Goal: Information Seeking & Learning: Check status

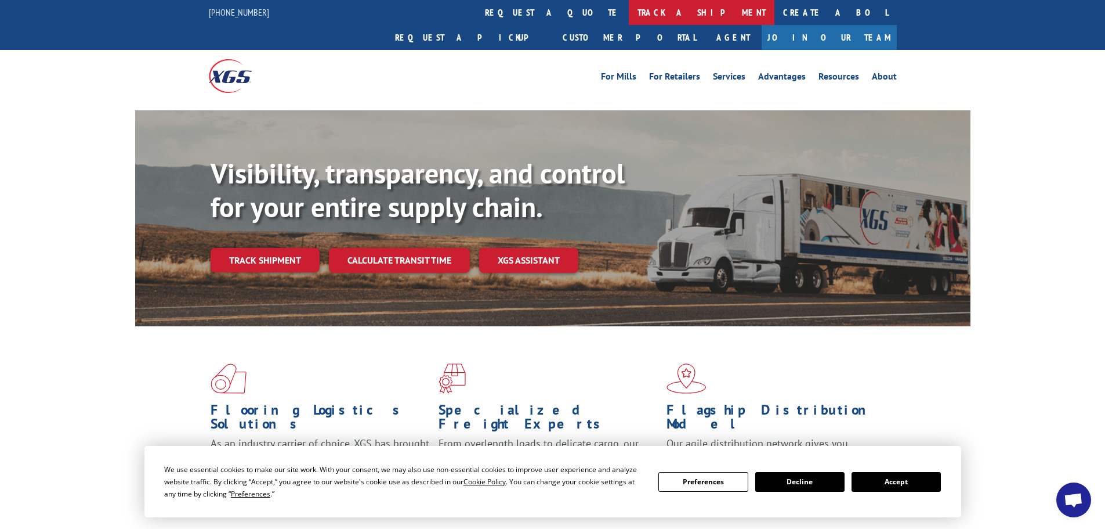
click at [629, 10] on link "track a shipment" at bounding box center [702, 12] width 146 height 25
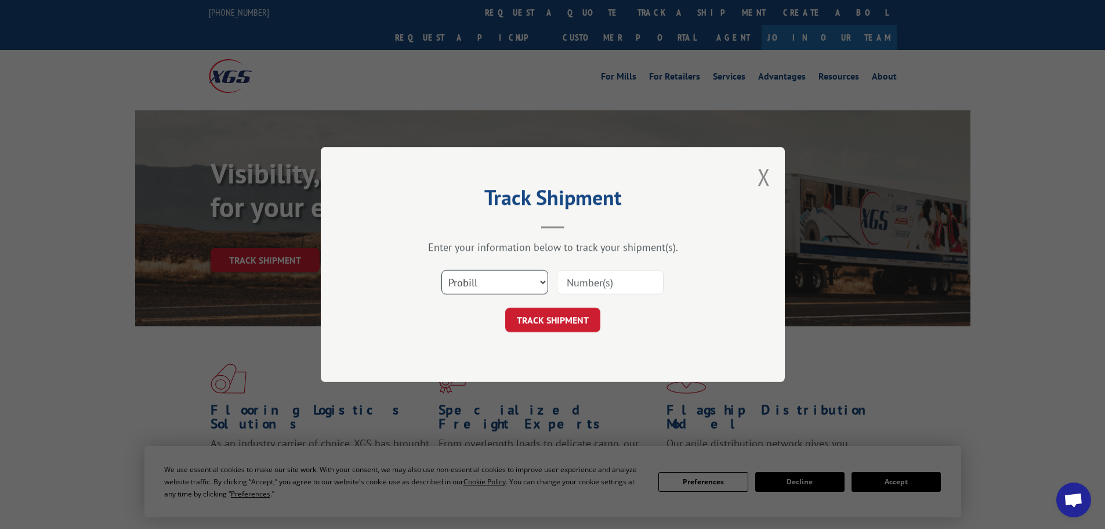
click at [508, 270] on select "Select category... Probill BOL PO" at bounding box center [495, 282] width 107 height 24
select select "bol"
click at [442, 270] on select "Select category... Probill BOL PO" at bounding box center [495, 282] width 107 height 24
click at [606, 278] on input at bounding box center [610, 282] width 107 height 24
paste input "17233649"
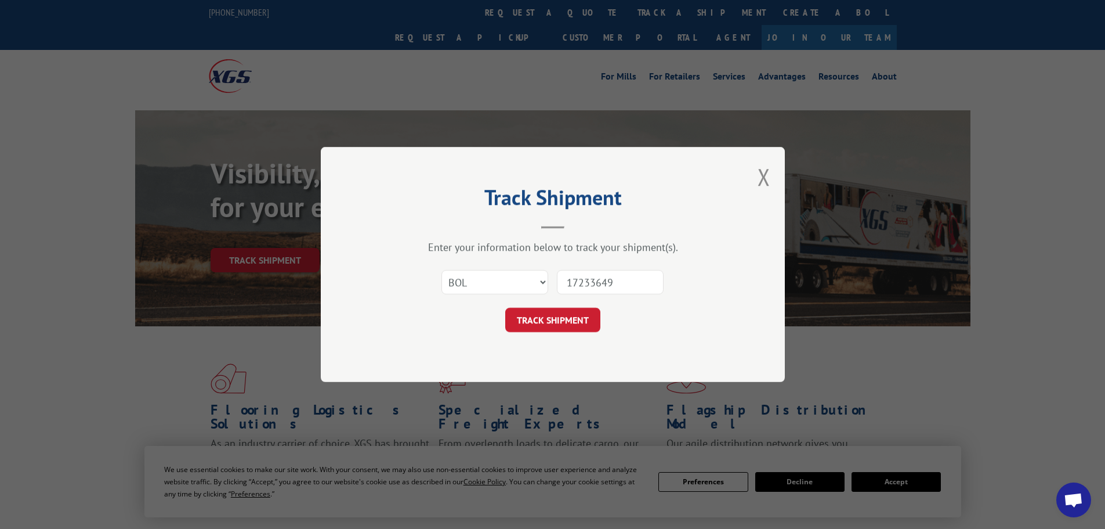
type input "17233649"
click at [505, 307] on button "TRACK SHIPMENT" at bounding box center [552, 319] width 95 height 24
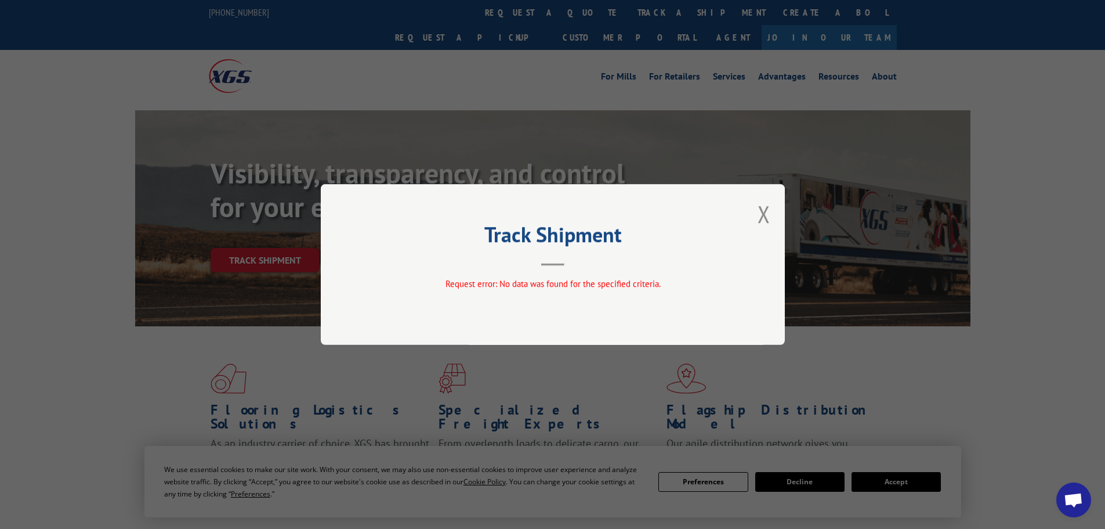
click at [774, 218] on div "Track Shipment Request error: No data was found for the specified criteria." at bounding box center [553, 264] width 464 height 161
click at [765, 218] on button "Close modal" at bounding box center [764, 213] width 13 height 31
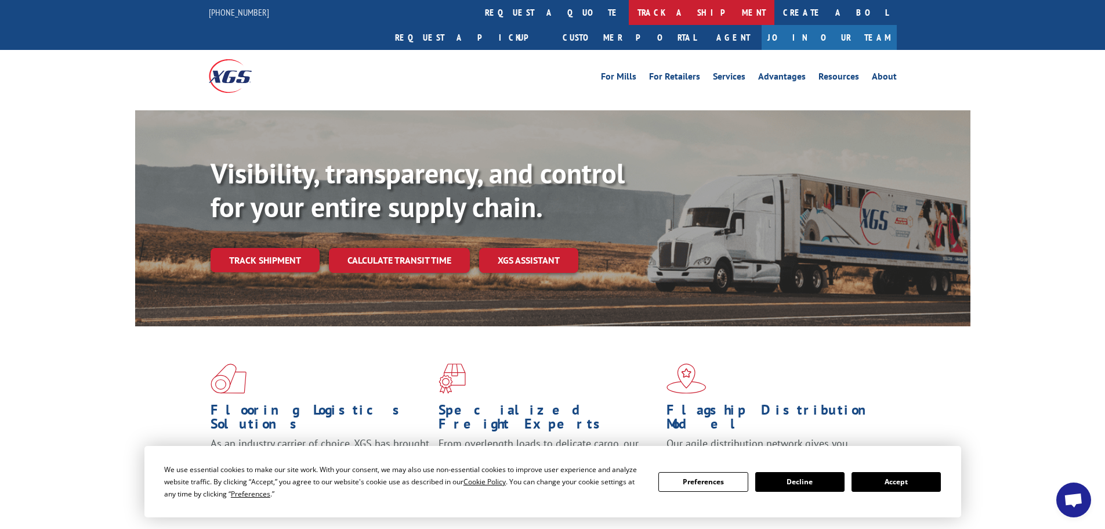
click at [629, 14] on link "track a shipment" at bounding box center [702, 12] width 146 height 25
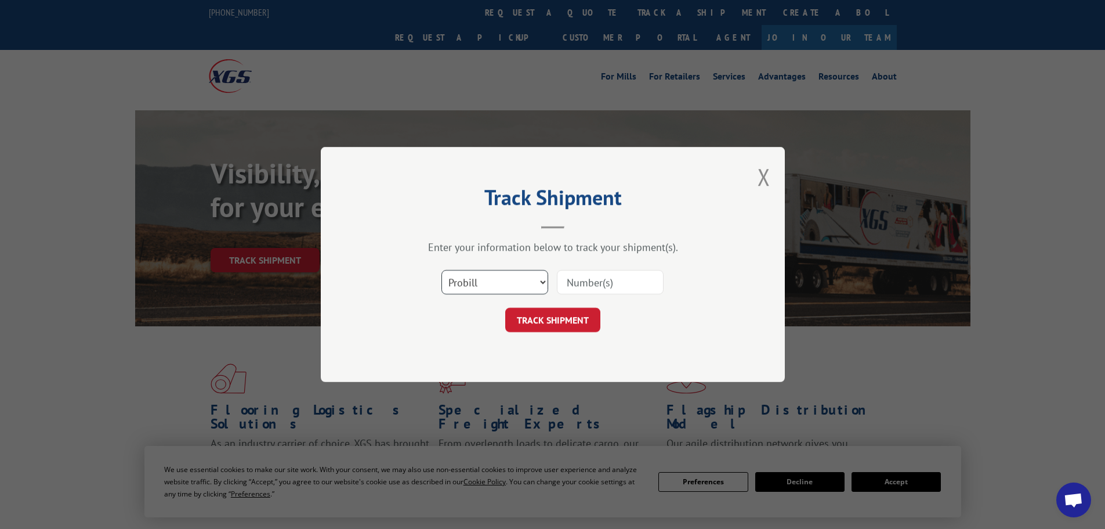
click at [522, 282] on select "Select category... Probill BOL PO" at bounding box center [495, 282] width 107 height 24
click at [581, 284] on input at bounding box center [610, 282] width 107 height 24
paste input "17233649"
click at [569, 283] on input "17233649" at bounding box center [610, 282] width 107 height 24
type input "17233649"
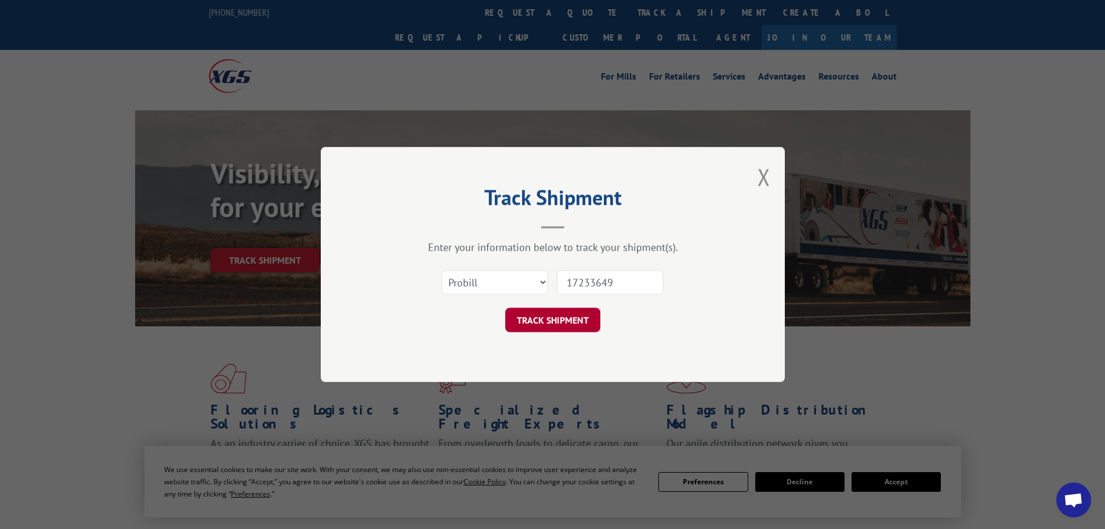
click at [547, 331] on button "TRACK SHIPMENT" at bounding box center [552, 319] width 95 height 24
